Goal: Transaction & Acquisition: Purchase product/service

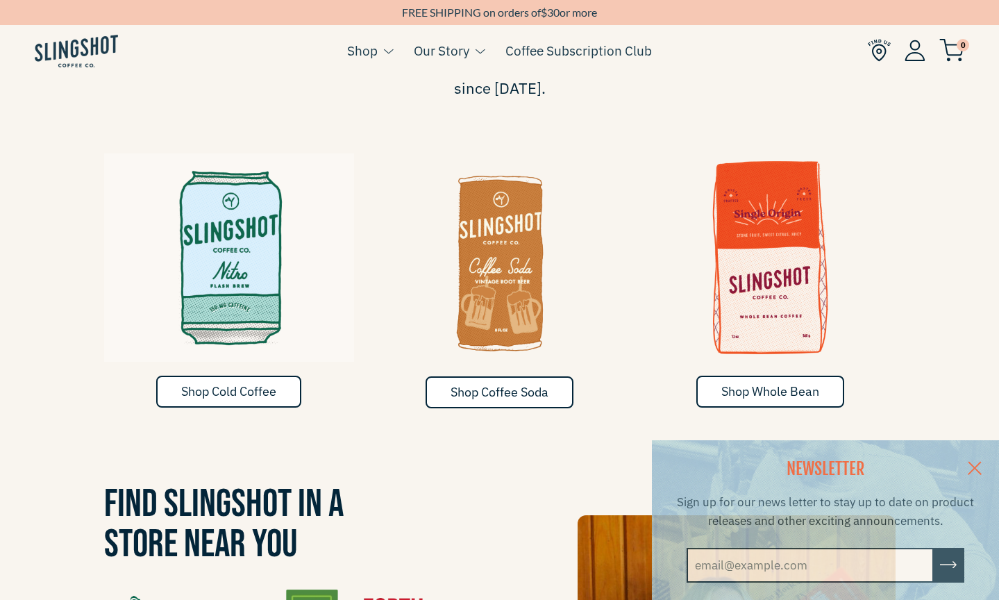
scroll to position [712, 0]
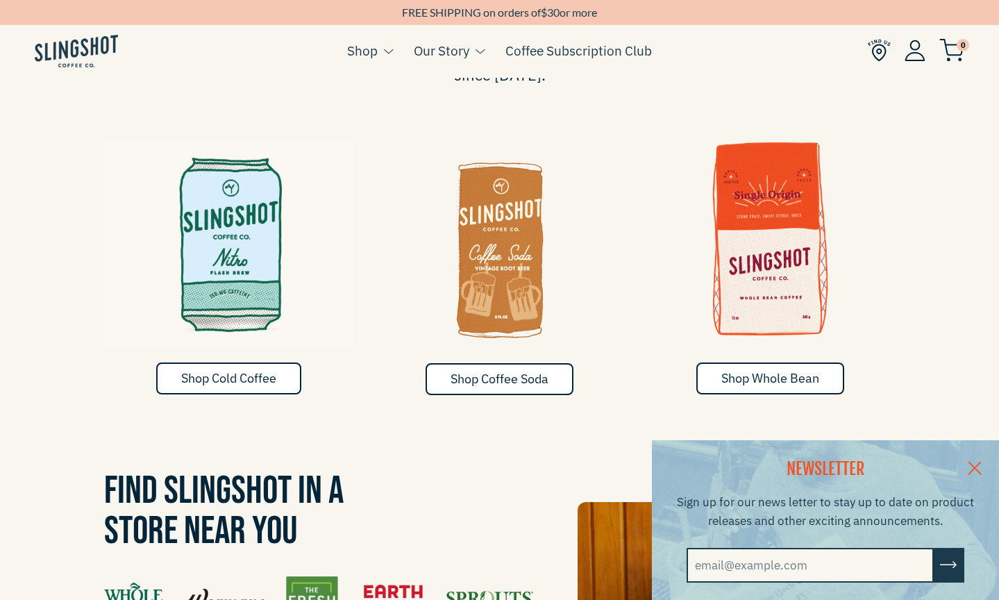
click at [784, 239] on img at bounding box center [770, 239] width 250 height 208
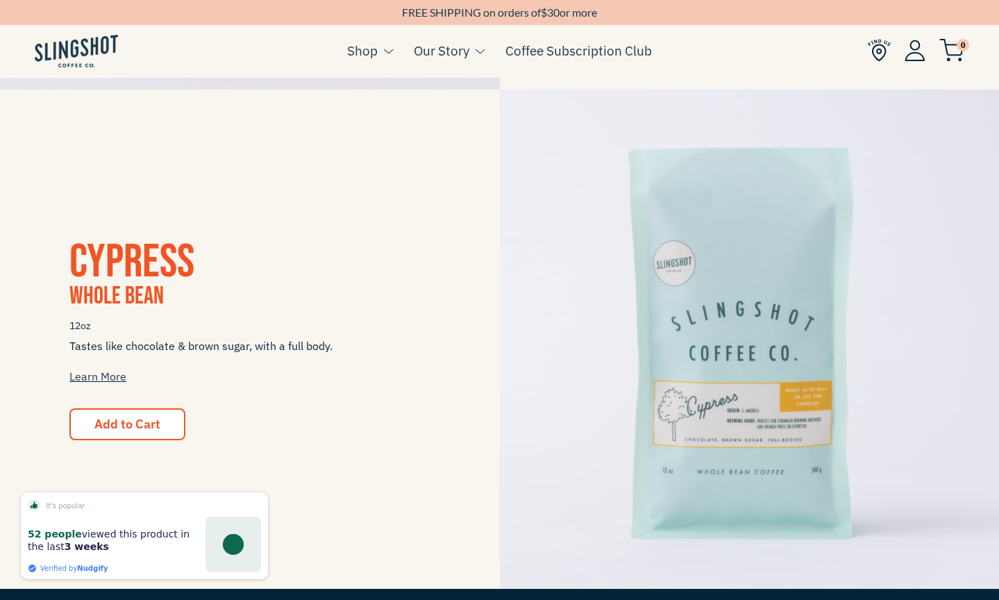
scroll to position [1248, 0]
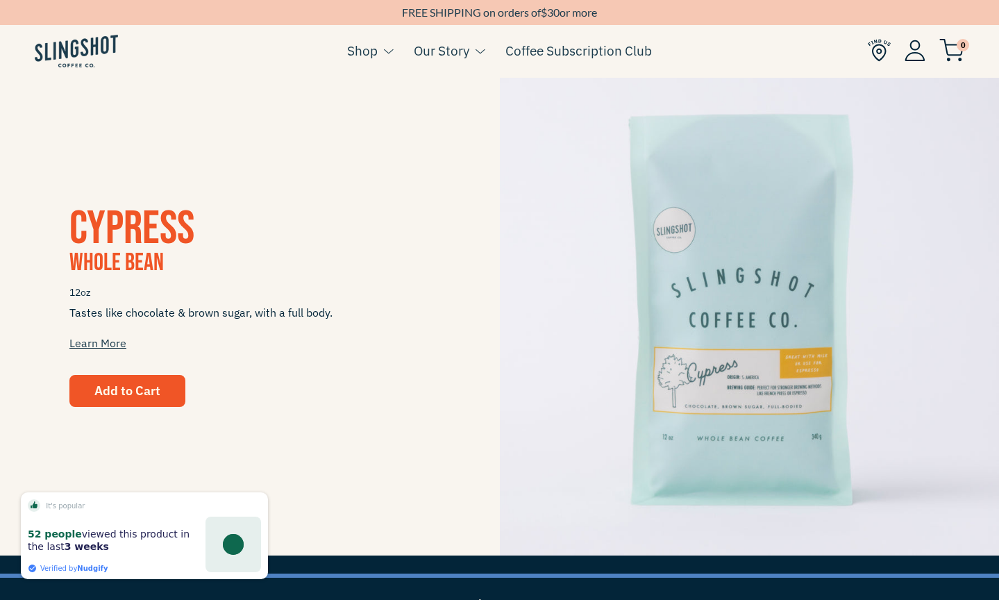
click at [123, 375] on button "Add to Cart" at bounding box center [127, 391] width 116 height 32
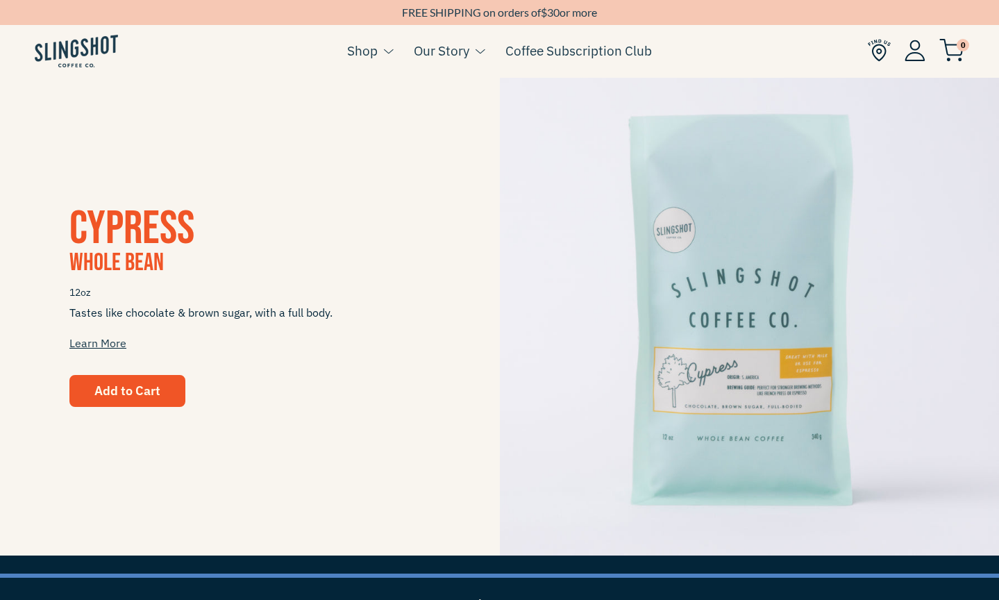
click at [140, 391] on span "Add to Cart" at bounding box center [127, 390] width 66 height 16
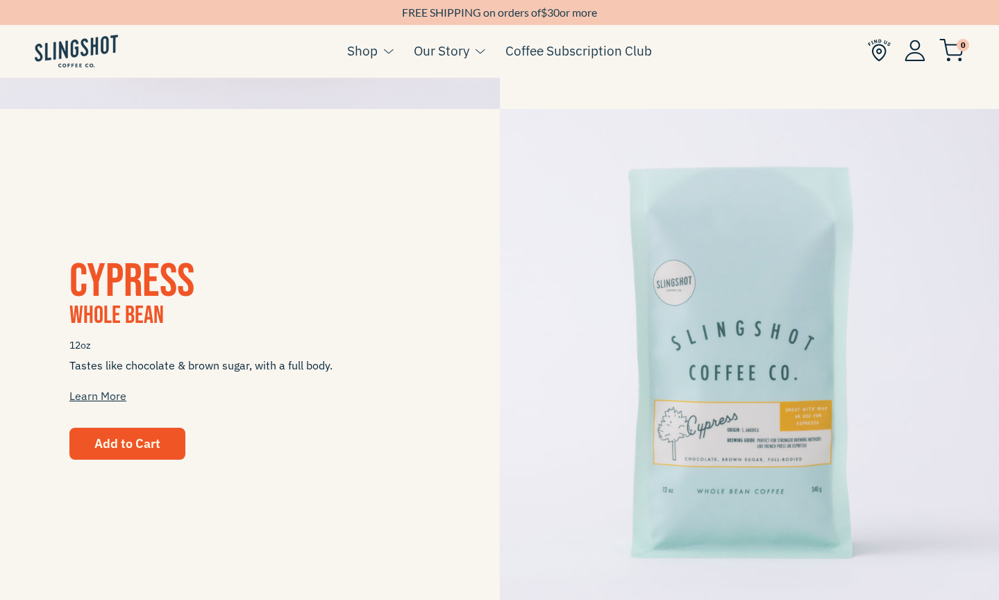
scroll to position [1196, 0]
click at [129, 455] on button "Add to Cart" at bounding box center [127, 442] width 116 height 32
click at [147, 435] on span "Add to Cart" at bounding box center [127, 442] width 66 height 16
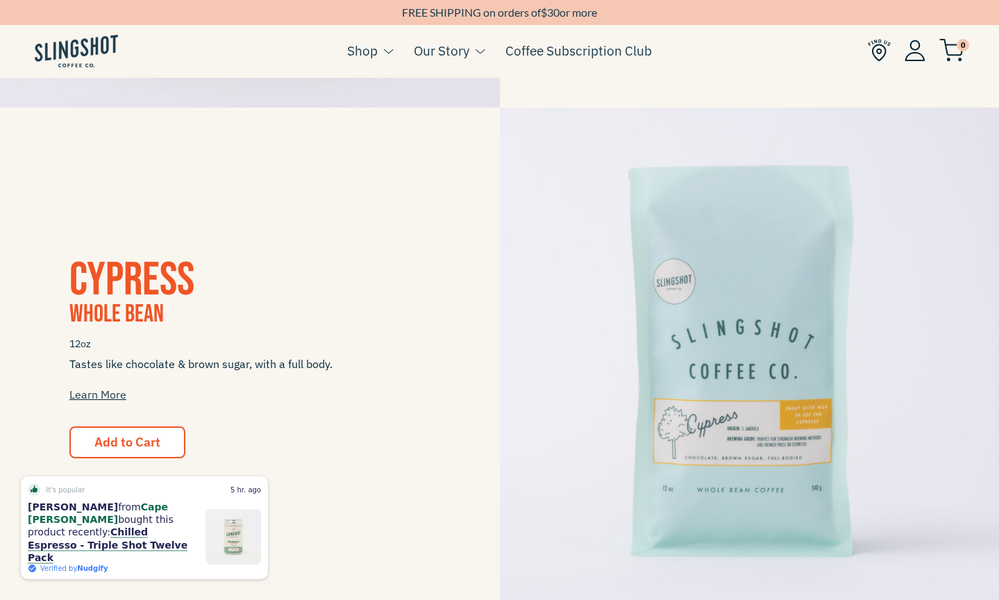
click at [955, 46] on img at bounding box center [951, 50] width 25 height 23
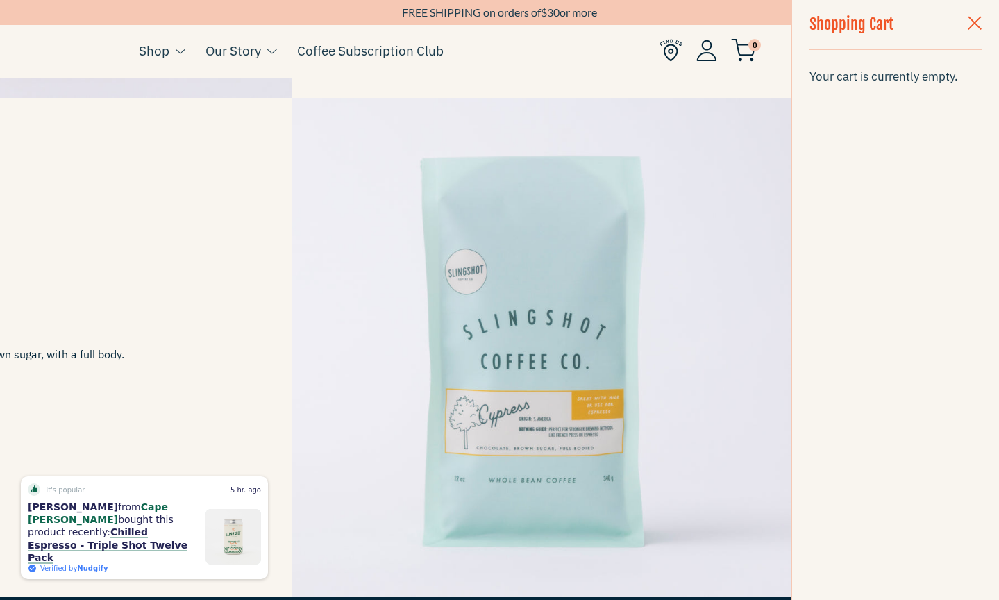
scroll to position [1210, 0]
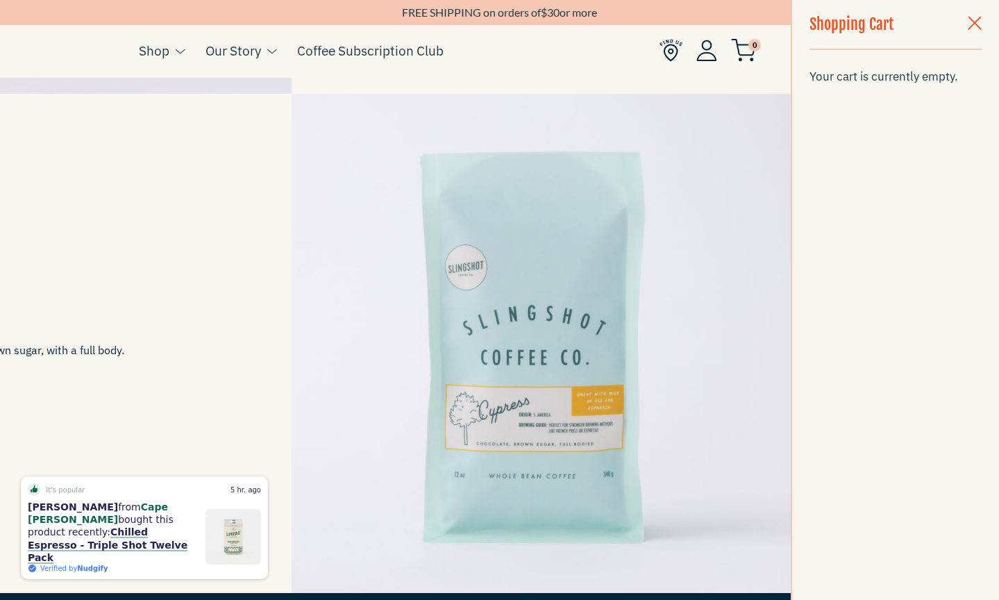
click at [973, 26] on span "button" at bounding box center [974, 24] width 14 height 15
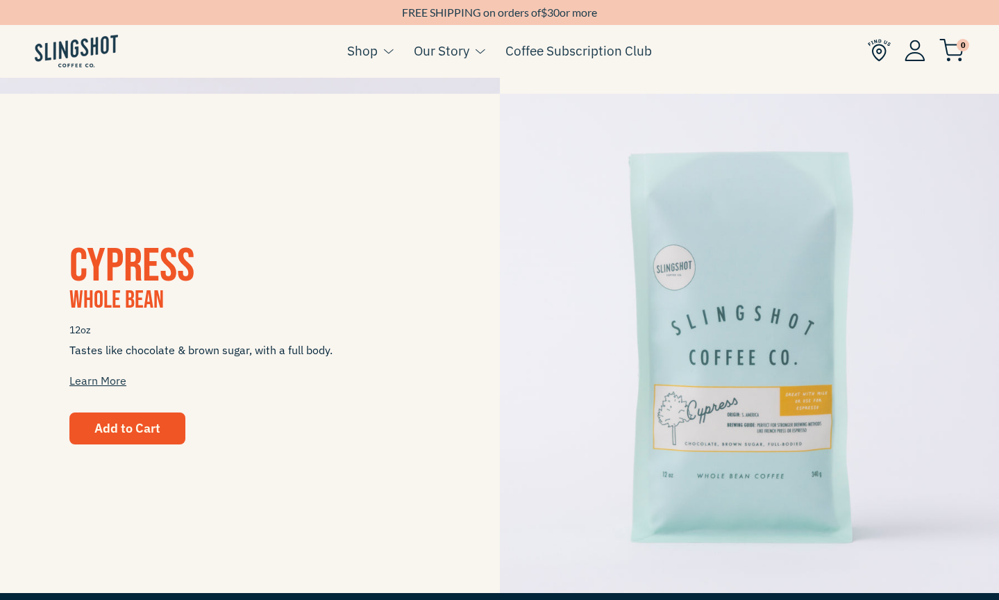
click at [144, 433] on span "Add to Cart" at bounding box center [127, 428] width 66 height 16
click at [90, 377] on link "Learn More" at bounding box center [97, 380] width 57 height 14
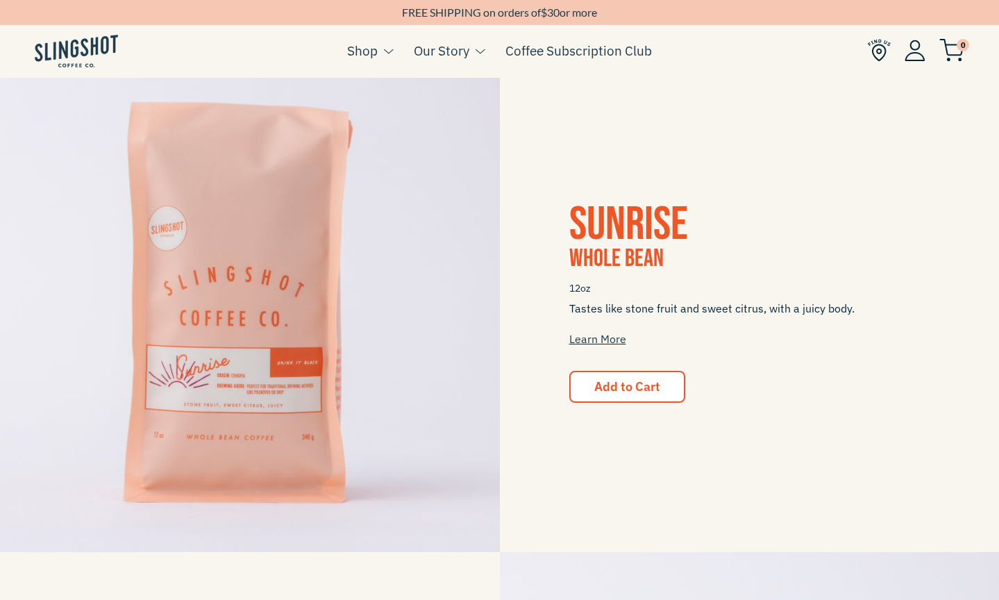
scroll to position [751, 0]
click at [657, 384] on span "Add to Cart" at bounding box center [627, 387] width 66 height 16
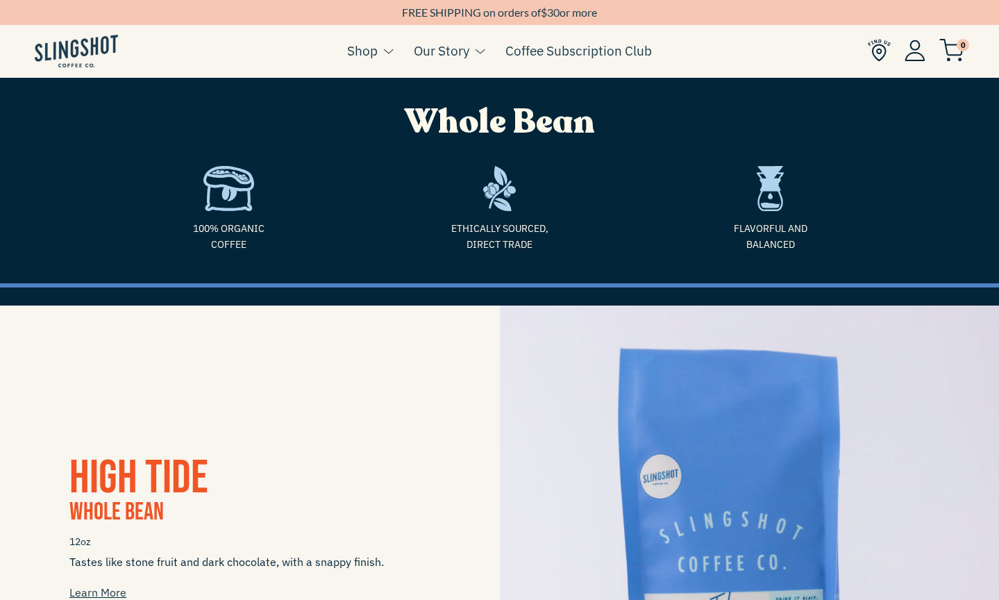
scroll to position [0, 0]
click at [76, 51] on img at bounding box center [76, 51] width 83 height 33
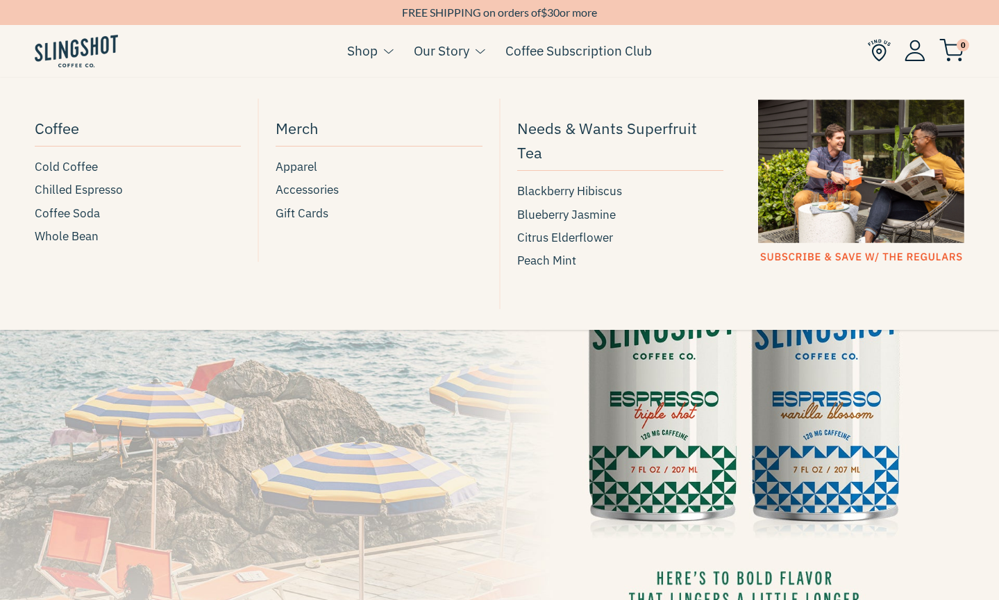
click at [363, 51] on link "Shop" at bounding box center [362, 50] width 31 height 21
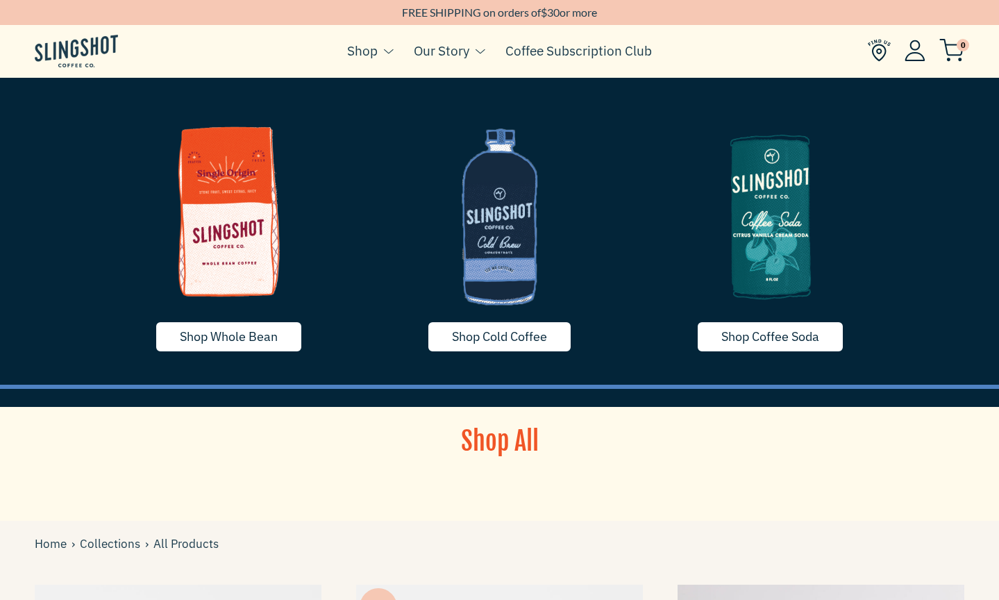
click at [253, 260] on img at bounding box center [229, 211] width 250 height 208
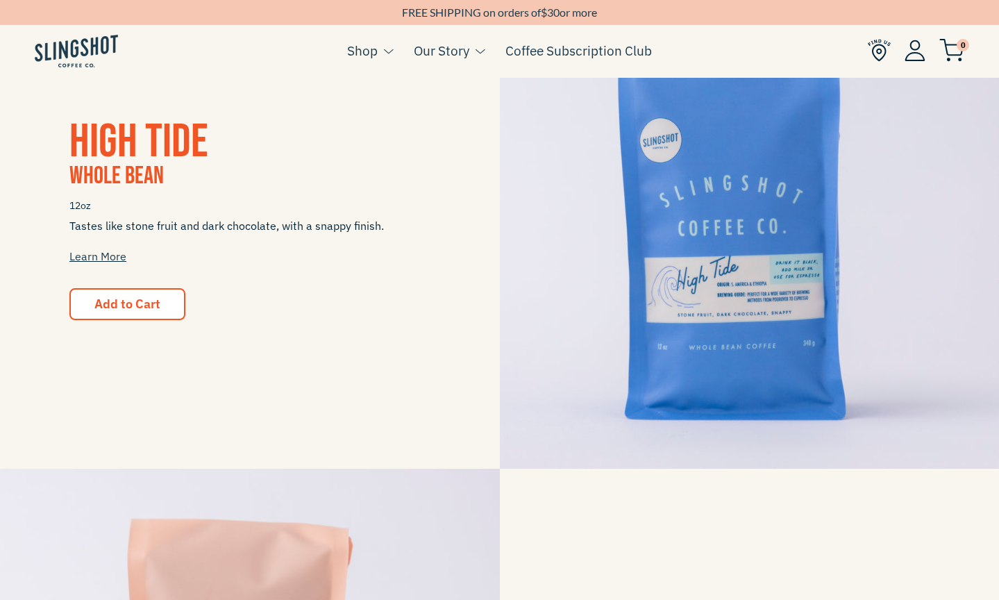
scroll to position [352, 0]
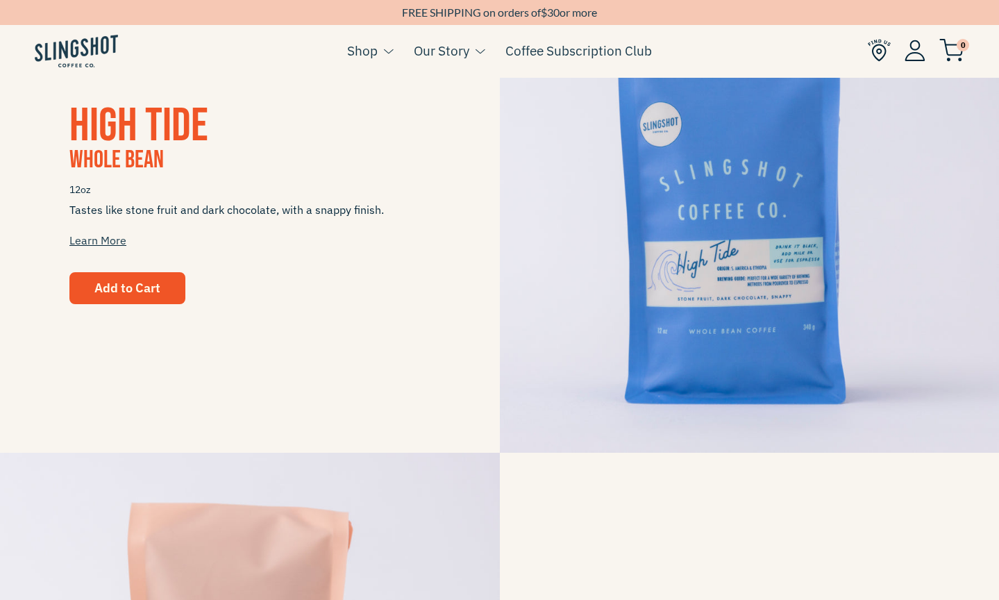
click at [146, 287] on span "Add to Cart" at bounding box center [127, 288] width 66 height 16
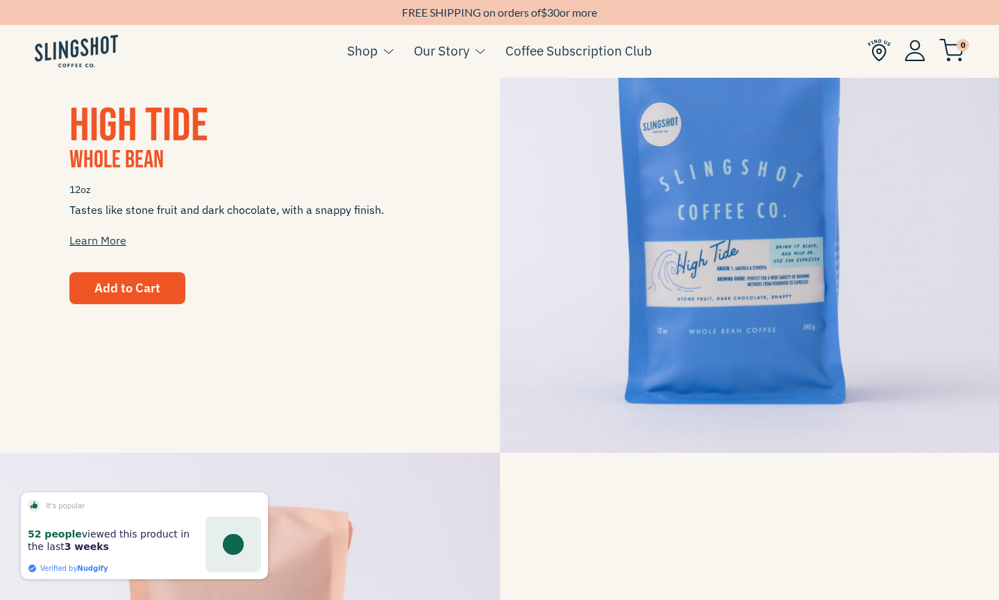
click at [146, 287] on span "Add to Cart" at bounding box center [127, 288] width 66 height 16
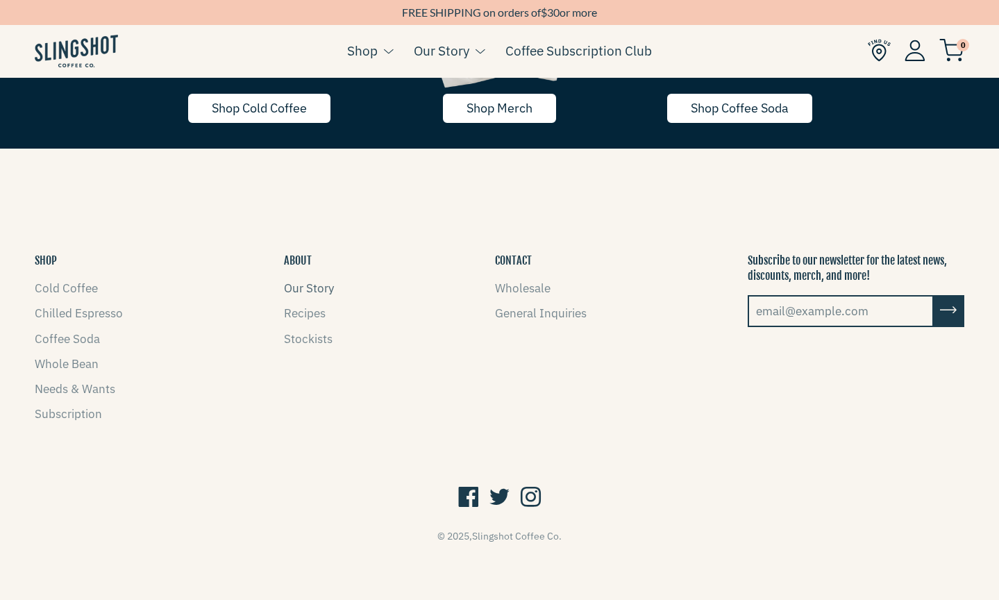
scroll to position [1985, 0]
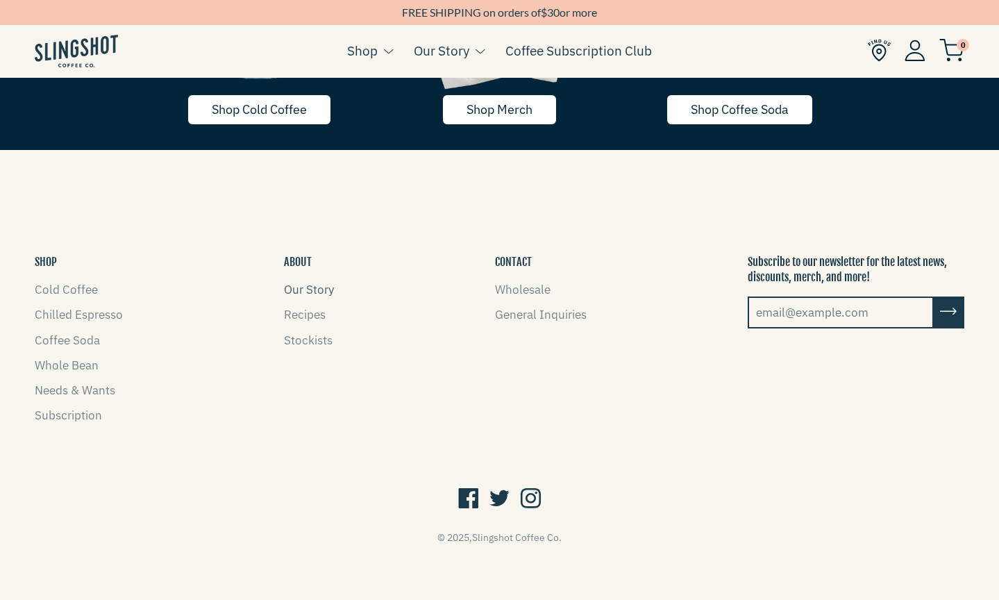
click at [300, 288] on link "Our Story" at bounding box center [309, 289] width 50 height 15
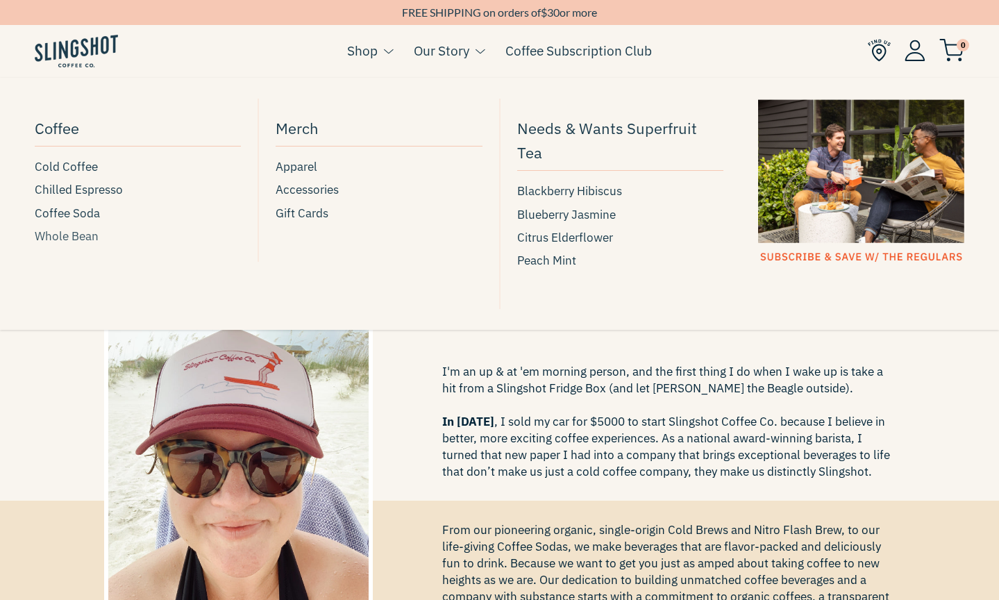
click at [74, 235] on span "Whole Bean" at bounding box center [67, 236] width 64 height 19
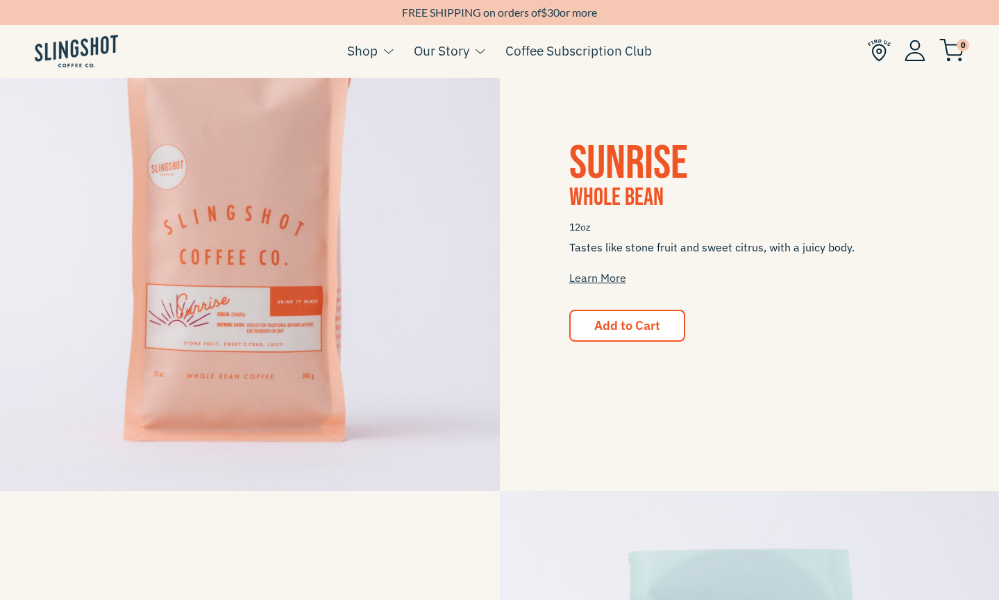
scroll to position [809, 0]
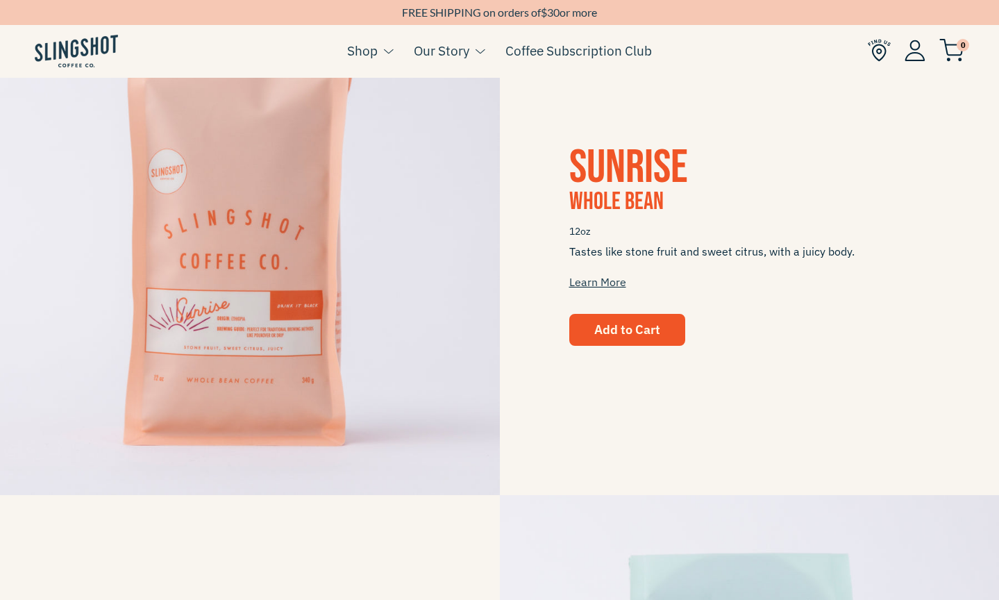
click at [618, 335] on span "Add to Cart" at bounding box center [627, 329] width 66 height 16
click at [594, 283] on link "Learn More" at bounding box center [597, 282] width 57 height 14
